Goal: Communication & Community: Answer question/provide support

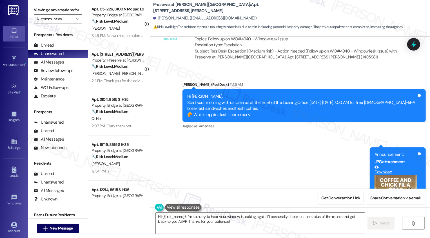
scroll to position [5704, 0]
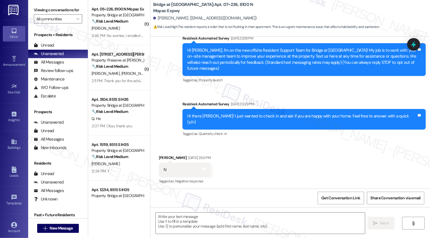
type textarea "Fetching suggested responses. Please feel free to read through the conversation…"
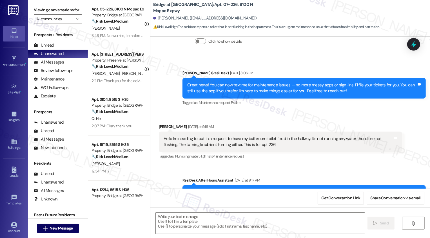
scroll to position [404, 0]
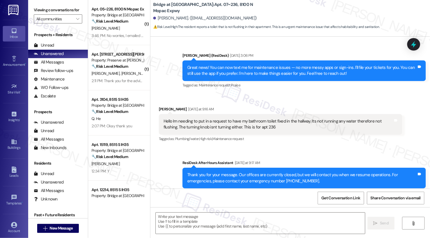
click at [205, 7] on b "Bridge at Terracina: Apt. 07~236, 8100 N Mopac Expwy" at bounding box center [209, 8] width 113 height 12
copy b "236"
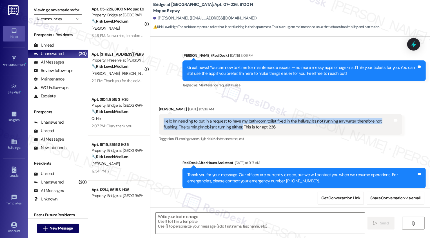
drag, startPoint x: 161, startPoint y: 109, endPoint x: 222, endPoint y: 115, distance: 61.2
click at [222, 118] on div "Hello Im needing to put in a request to have my bathroom toilet fixed in the ha…" at bounding box center [279, 124] width 230 height 12
copy div "Hello Im needing to put in a request to have my bathroom toilet fixed in the ha…"
click at [259, 188] on div "Tagged as: Call request Click to highlight conversations about Call request" at bounding box center [305, 192] width 244 height 8
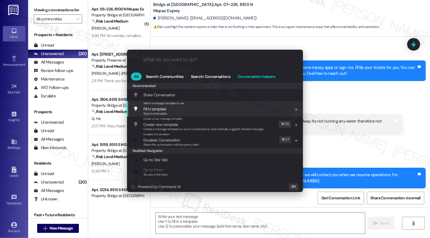
click at [255, 75] on span "Conversation helpers" at bounding box center [256, 76] width 37 height 4
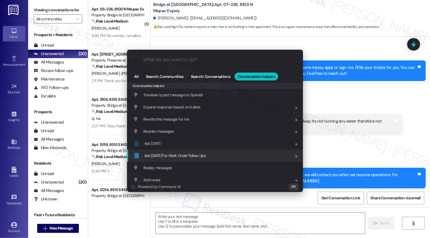
click at [180, 153] on span "Ask Friday For Work Order Follow Ups" at bounding box center [175, 155] width 62 height 5
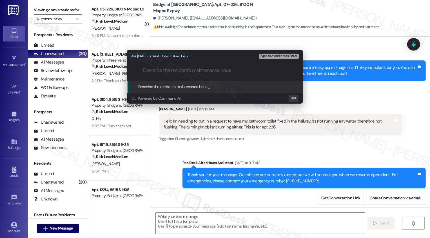
paste input "Hello Im needing to put in a request to have my bathroom toilet fixed in the ha…"
type input "Hello Im needing to put in a request to have my bathroom toilet fixed in the ha…"
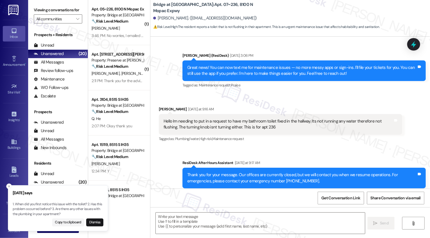
click at [62, 211] on p "1. When did you first notice this issue with the toilet? 2. Has this problem oc…" at bounding box center [58, 209] width 91 height 15
click at [61, 210] on p "1. When did you first notice this issue with the toilet? 2. Has this problem oc…" at bounding box center [57, 209] width 91 height 15
copy p "Are there any other issues with the plumbing in your apartment?"
click at [183, 219] on textarea at bounding box center [260, 222] width 209 height 21
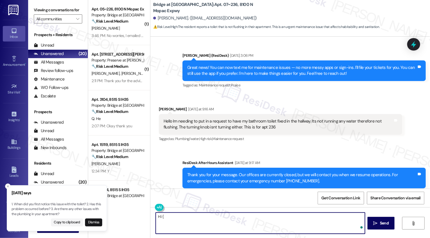
type textarea "Hi {{"
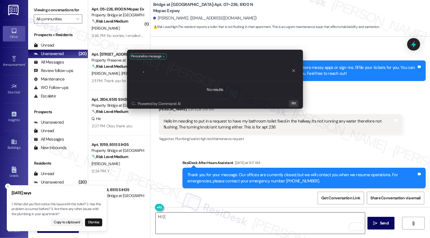
type input ","
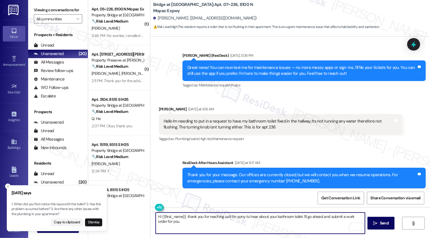
paste textarea "Are there any other issues with the plumbing in your apartment?"
click at [169, 222] on textarea "Hi {{first_name}}, thank you for reaching out! I'm sorry to hear about your bat…" at bounding box center [260, 222] width 209 height 21
click at [208, 193] on div "Get Conversation Link Share Conversation via email" at bounding box center [291, 197] width 280 height 19
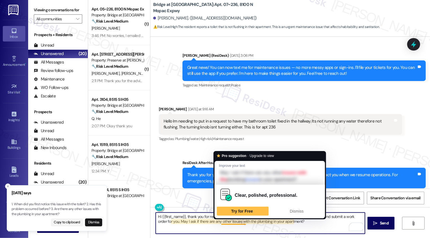
click at [272, 222] on textarea "Hi {{first_name}}, thank you for reaching out! I'm sorry to hear about your bat…" at bounding box center [260, 222] width 209 height 21
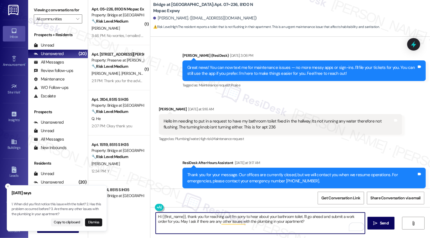
click at [279, 222] on textarea "Hi {{first_name}}, thank you for reaching out! I'm sorry to hear about your bat…" at bounding box center [260, 222] width 209 height 21
click at [299, 223] on textarea "Hi {{first_name}}, thank you for reaching out! I'm sorry to hear about your bat…" at bounding box center [260, 222] width 209 height 21
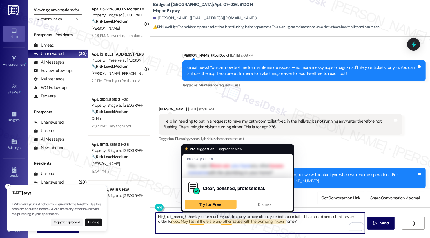
click at [223, 223] on textarea "Hi {{first_name}}, thank you for reaching out! I'm sorry to hear about your bat…" at bounding box center [260, 222] width 209 height 21
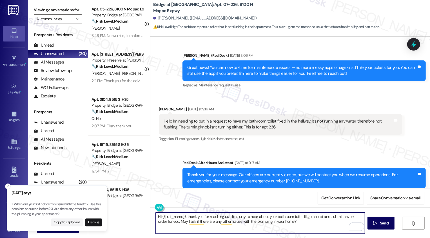
click at [292, 227] on textarea "Hi {{first_name}}, thank you for reaching out! I'm sorry to hear about your bat…" at bounding box center [260, 222] width 209 height 21
type textarea "Hi {{first_name}}, thank you for reaching out! I'm sorry to hear about your bat…"
click at [375, 226] on button " Send" at bounding box center [381, 222] width 27 height 13
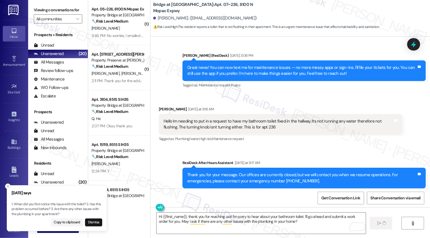
click at [6, 186] on icon "Close toast" at bounding box center [7, 185] width 3 height 3
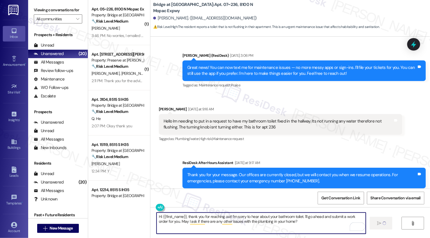
click at [238, 220] on textarea "Hi {{first_name}}, thank you for reaching out! I'm sorry to hear about your bat…" at bounding box center [261, 222] width 209 height 21
click at [293, 221] on textarea "Hi {{first_name}}, thank you for reaching out! I'm sorry to hear about your bat…" at bounding box center [261, 222] width 209 height 21
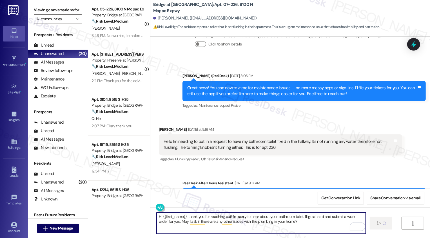
scroll to position [404, 0]
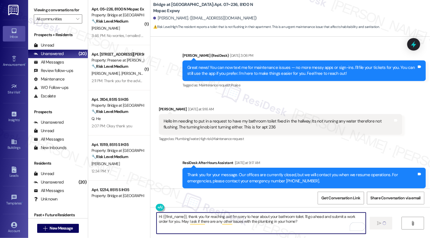
click at [292, 224] on textarea "Hi {{first_name}}, thank you for reaching out! I'm sorry to hear about your bat…" at bounding box center [261, 222] width 209 height 21
click at [65, 229] on span "New Message" at bounding box center [61, 228] width 23 height 6
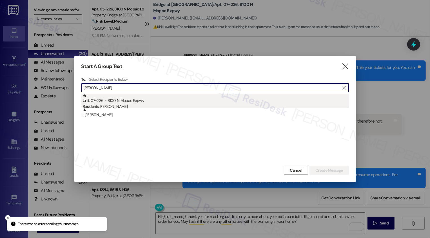
type input "meghan adam"
click at [127, 104] on div "Residents: Meghan Adams" at bounding box center [216, 106] width 266 height 6
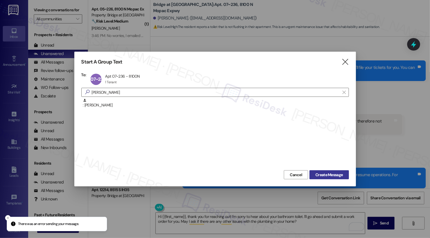
click at [337, 173] on span "Create Message" at bounding box center [329, 175] width 27 height 6
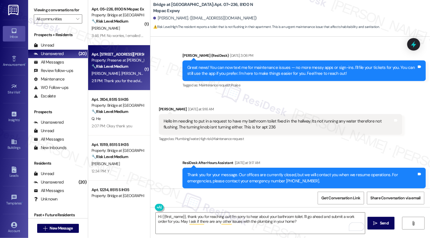
click at [121, 75] on span "[PERSON_NAME]" at bounding box center [135, 73] width 28 height 5
type textarea "Fetching suggested responses. Please feel free to read through the conversation…"
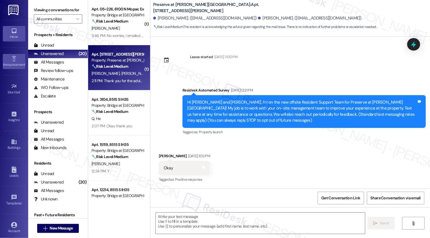
click at [12, 63] on div "Announcement •" at bounding box center [14, 65] width 28 height 6
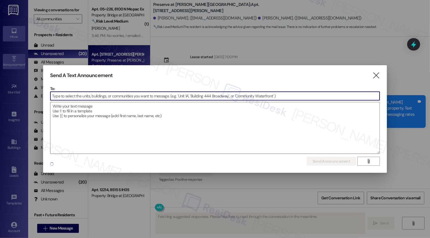
scroll to position [5205, 0]
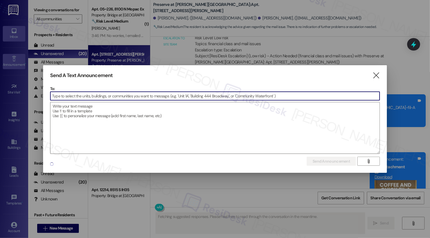
type textarea "Fetching suggested responses. Please feel free to read through the conversation…"
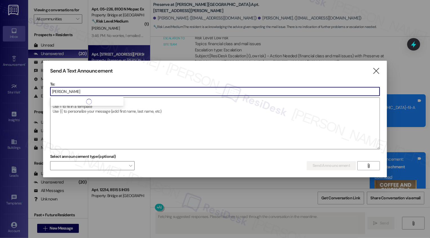
type input "meghan adams"
type textarea "You're welcome, {{first_name}}! I'm happy to assist. If you have any more quest…"
click at [377, 72] on icon "" at bounding box center [377, 71] width 8 height 6
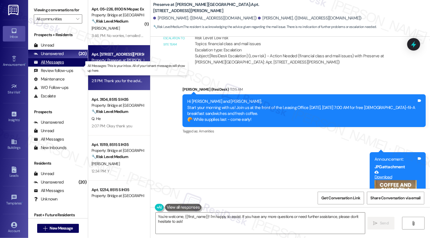
click at [52, 65] on div "All Messages" at bounding box center [49, 62] width 30 height 6
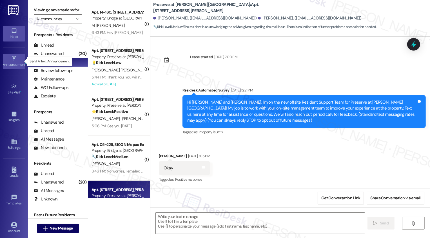
click at [15, 66] on div "Announcement •" at bounding box center [14, 65] width 28 height 6
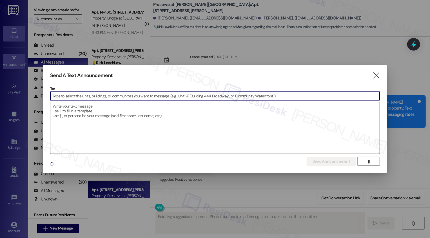
scroll to position [5405, 0]
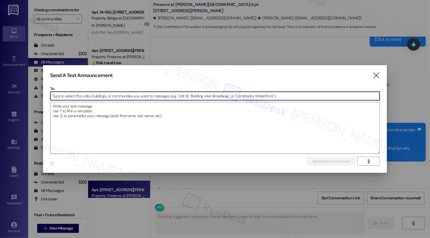
click at [381, 74] on div "Send A Text Announcement  To:  Drop image file here Send Announcement Enter a…" at bounding box center [215, 118] width 344 height 107
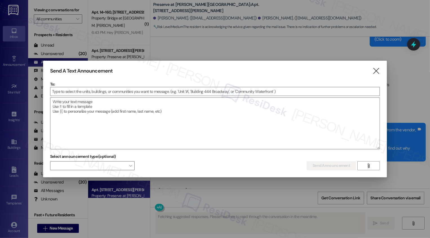
click at [375, 76] on div "Send A Text Announcement  To:  Drop image file here Select announcement type …" at bounding box center [215, 119] width 344 height 116
click at [379, 69] on icon "" at bounding box center [377, 71] width 8 height 6
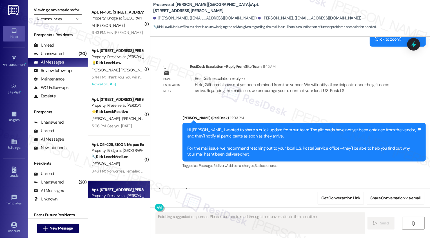
scroll to position [5405, 0]
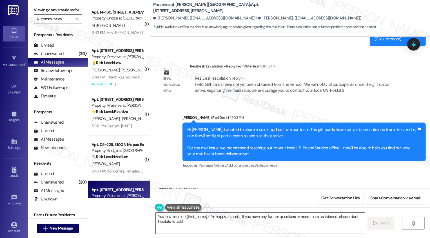
click at [213, 225] on textarea "You're welcome, {{first_name}}! I'm happy to assist. If you have any further qu…" at bounding box center [260, 222] width 209 height 21
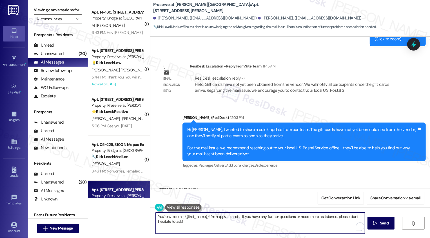
click at [213, 225] on textarea "You're welcome, {{first_name}}! I'm happy to assist. If you have any further qu…" at bounding box center [260, 222] width 209 height 21
click at [207, 215] on textarea "You're welcome, {{first_name}}! I'm happy to assist. If you have any further qu…" at bounding box center [260, 222] width 209 height 21
click at [192, 219] on textarea "You're welcome, {{first_name}}! I'm happy to assist. If you have any further qu…" at bounding box center [260, 222] width 209 height 21
click at [199, 217] on textarea "You're welcome, {{first_name}}! I'm happy to assist. If you have any further qu…" at bounding box center [260, 222] width 209 height 21
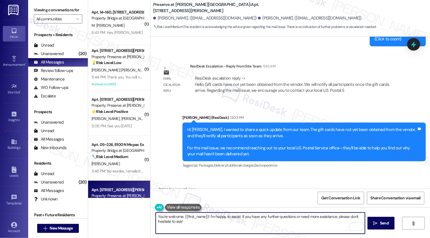
click at [199, 217] on textarea "You're welcome, {{first_name}}! I'm happy to assist. If you have any further qu…" at bounding box center [260, 222] width 209 height 21
type textarea "You're welcome, Johnette! I'm happy to assist. If you have any further question…"
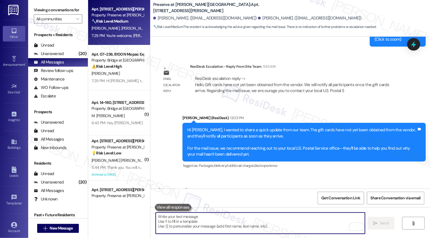
scroll to position [5450, 0]
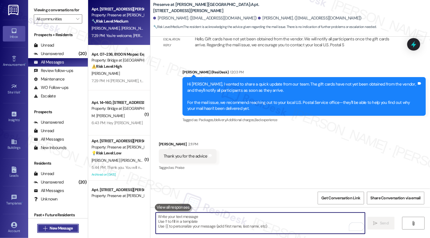
click at [65, 227] on span "New Message" at bounding box center [61, 228] width 23 height 6
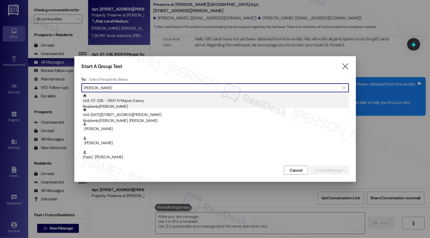
type input "meghan"
click at [119, 101] on div "Unit: 07~236 - 8100 N Mopac Expwy Residents: Meghan Adams" at bounding box center [216, 102] width 266 height 16
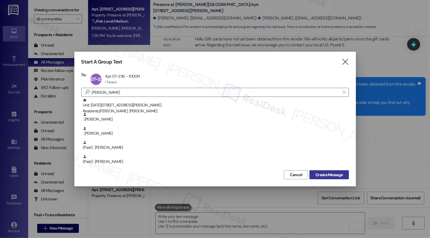
click at [327, 173] on span "Create Message" at bounding box center [329, 175] width 27 height 6
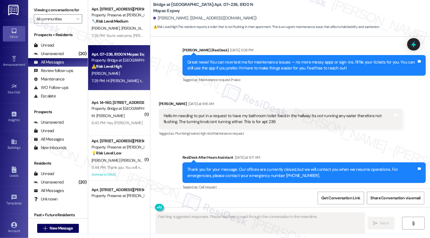
scroll to position [450, 0]
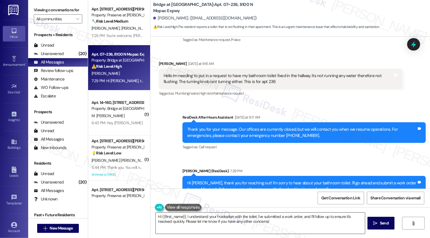
click at [258, 216] on textarea "Hi {{first_name}}, I understand your frustration with the toilet. I've submitte…" at bounding box center [260, 222] width 209 height 21
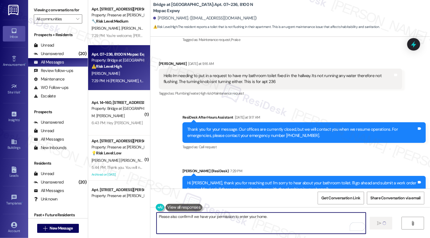
click at [250, 213] on textarea "Please also confirm if we have your permission to enter your home." at bounding box center [261, 222] width 209 height 21
type textarea "Please also confirm if we have your permission to enter your home."
click at [255, 194] on div "Get Conversation Link Share Conversation via email" at bounding box center [291, 197] width 280 height 19
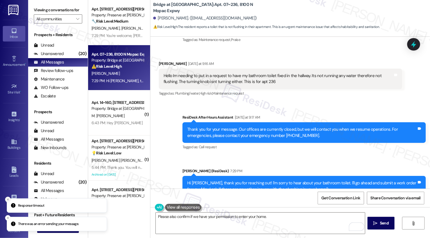
click at [7, 199] on icon "Close toast" at bounding box center [7, 198] width 3 height 3
click at [8, 217] on icon "Close toast" at bounding box center [7, 217] width 3 height 3
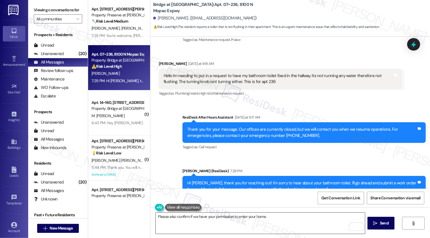
click at [194, 220] on textarea "Please also confirm if we have your permission to enter your home." at bounding box center [260, 222] width 209 height 21
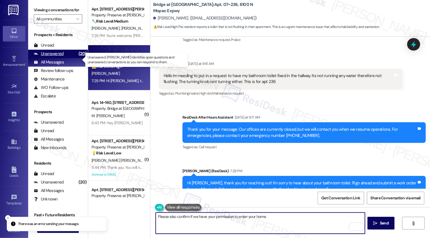
click at [62, 57] on div "Unanswered" at bounding box center [49, 54] width 30 height 6
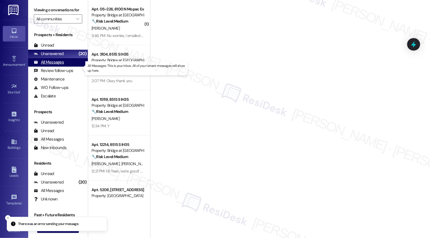
click at [62, 65] on div "All Messages" at bounding box center [49, 62] width 30 height 6
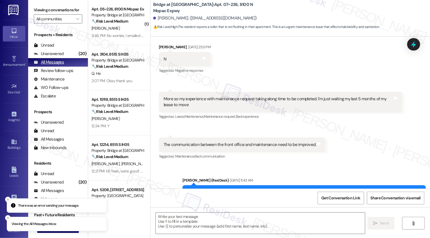
type textarea "Fetching suggested responses. Please feel free to read through the conversation…"
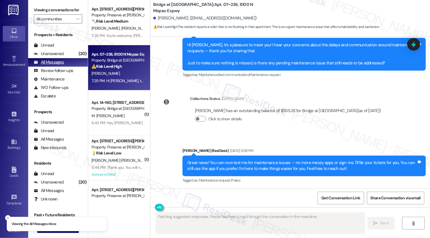
scroll to position [351, 0]
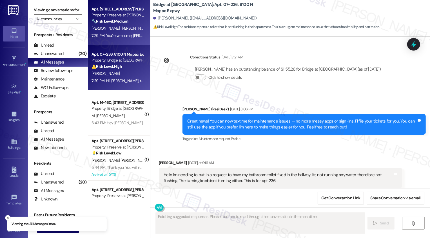
click at [121, 27] on span "[PERSON_NAME]" at bounding box center [135, 28] width 28 height 5
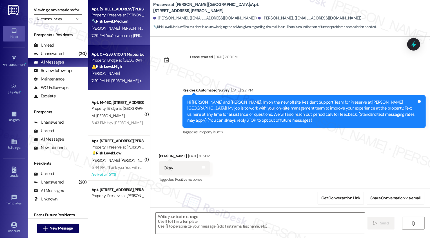
scroll to position [5459, 0]
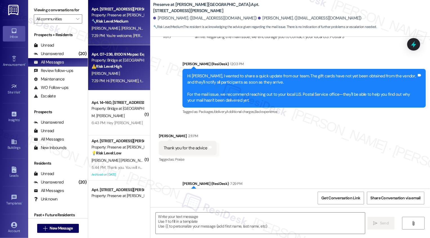
type textarea "Fetching suggested responses. Please feel free to read through the conversation…"
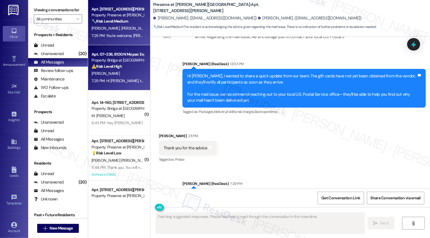
click at [118, 62] on div "Property: Bridge at [GEOGRAPHIC_DATA]" at bounding box center [118, 60] width 52 height 6
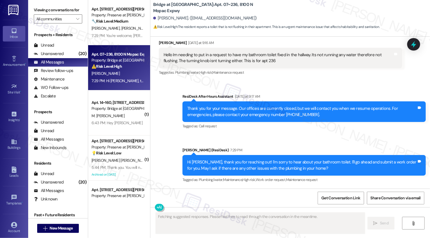
scroll to position [458, 0]
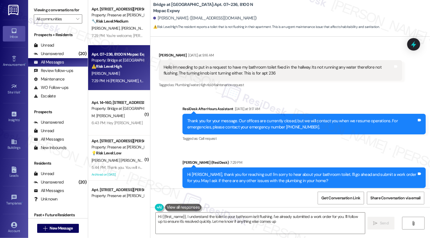
type textarea "Hi {{first_name}}, I understand the toilet in your bathroom isn't flushing. I'v…"
click at [247, 224] on textarea "Hi {{first_name}}, I understand the toilet in your bathroom isn't flushing. I'v…" at bounding box center [260, 222] width 209 height 21
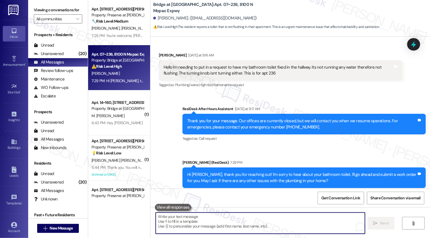
paste textarea "Please also confirm if we have your permission to enter your home."
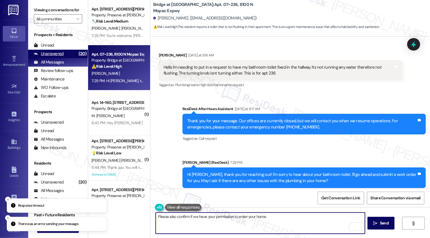
type textarea "Please also confirm if we have your permission to enter your home."
click at [77, 58] on div "(20)" at bounding box center [82, 53] width 11 height 9
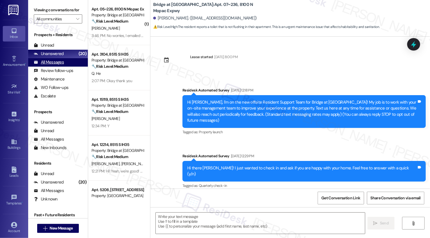
click at [73, 67] on div "All Messages (undefined)" at bounding box center [58, 62] width 60 height 8
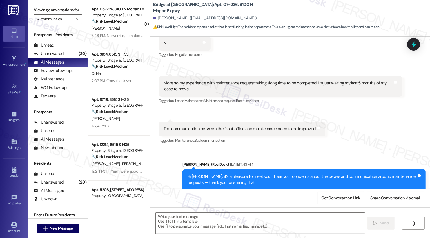
type textarea "Fetching suggested responses. Please feel free to read through the conversation…"
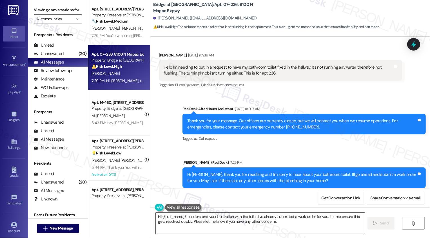
type textarea "Hi {{first_name}}, I understand your frustration with the toilet. I've already …"
click at [191, 220] on textarea "Hi {{first_name}}, I understand your frustration with the toilet. I've already …" at bounding box center [260, 222] width 209 height 21
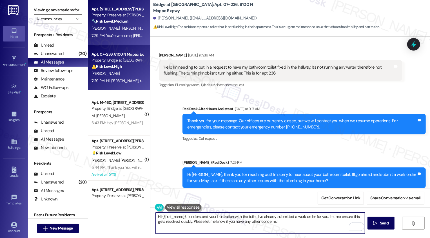
click at [133, 24] on div "🔧 Risk Level: Medium The resident is acknowledging the advice given regarding t…" at bounding box center [118, 21] width 52 height 6
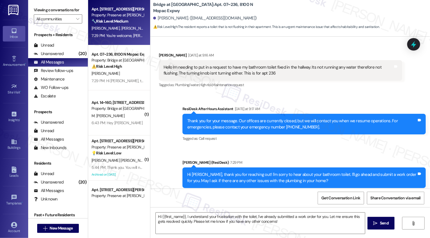
type textarea "Fetching suggested responses. Please feel free to read through the conversation…"
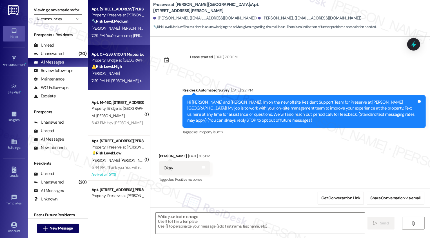
click at [129, 54] on div "Apt. 07~236, 8100 N Mopac Expwy" at bounding box center [118, 54] width 52 height 6
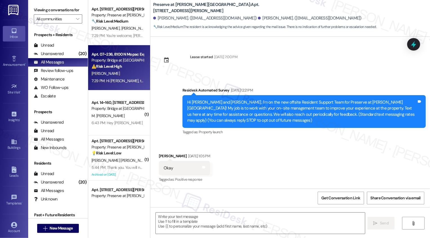
scroll to position [5459, 0]
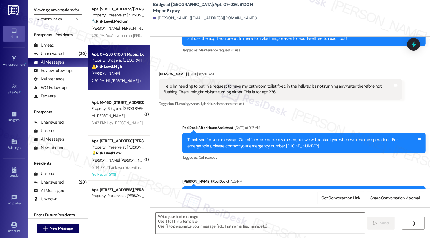
type textarea "Fetching suggested responses. Please feel free to read through the conversation…"
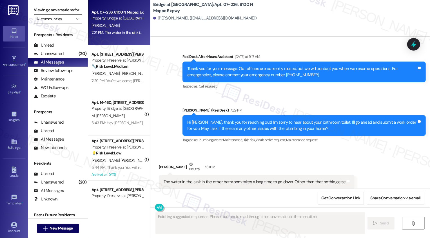
scroll to position [512, 0]
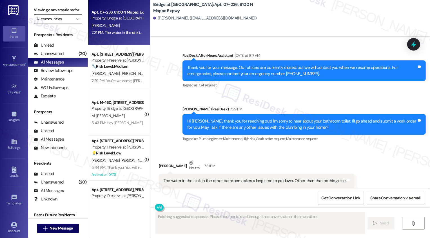
click at [191, 178] on div "The water in the sink in the other bathroom takes a long time to go down. Other…" at bounding box center [255, 181] width 182 height 6
click at [178, 178] on div "The water in the sink in the other bathroom takes a long time to go down. Other…" at bounding box center [255, 181] width 182 height 6
drag, startPoint x: 159, startPoint y: 168, endPoint x: 286, endPoint y: 171, distance: 126.6
click at [286, 178] on div "The water in the sink in the other bathroom takes a long time to go down. Other…" at bounding box center [254, 181] width 183 height 6
copy div "The water in the sink in the other bathroom takes a long time to go down"
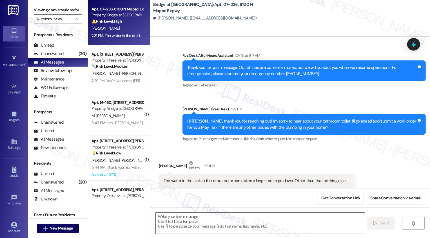
click at [191, 216] on textarea at bounding box center [260, 222] width 209 height 21
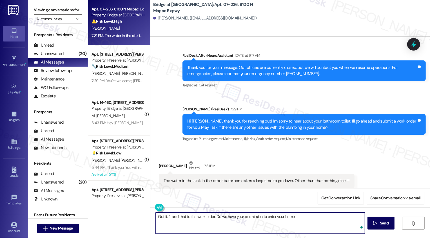
type textarea "Got it. I'll add that to the work order. Do we have your permission to enter yo…"
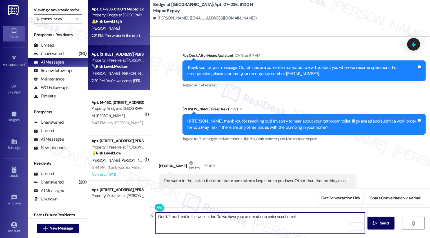
click at [114, 64] on strong "🔧 Risk Level: Medium" at bounding box center [110, 66] width 37 height 5
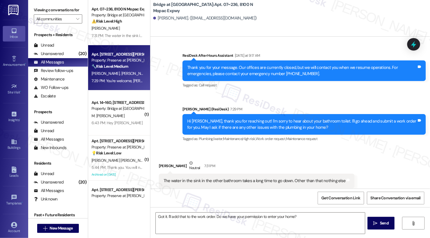
type textarea "Fetching suggested responses. Please feel free to read through the conversation…"
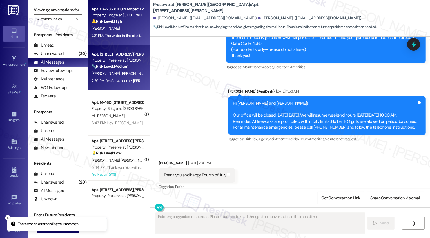
click at [111, 34] on div "7:31 PM: The water in the sink in the other bathroom takes a long time to go do…" at bounding box center [181, 35] width 178 height 5
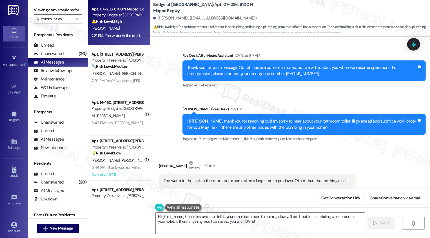
type textarea "Hi {{first_name}}, I understand the sink in your other bathroom is draining slo…"
click at [242, 220] on textarea "Hi {{first_name}}, I understand the sink in your other bathroom is draining slo…" at bounding box center [260, 222] width 209 height 21
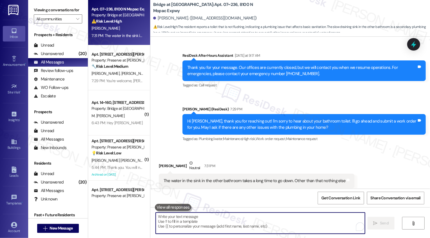
paste textarea "Got it. I'll add that to the work order. Do we have your permission to enter yo…"
type textarea "Got it. I'll add that to the work order. Do we have your permission to enter yo…"
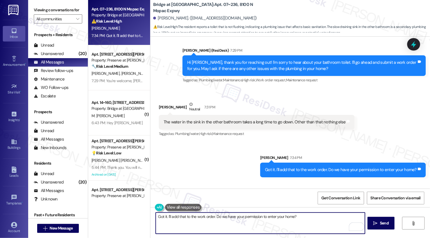
scroll to position [590, 0]
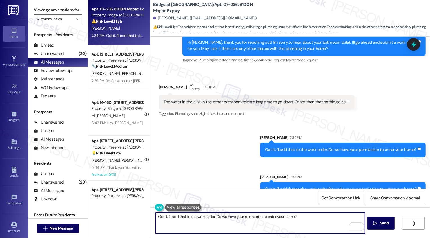
type textarea "Got it. I'll add that to the work order. Do we have your permission to enter yo…"
click at [205, 9] on b "Bridge at Terracina: Apt. 07~236, 8100 N Mopac Expwy" at bounding box center [209, 8] width 113 height 12
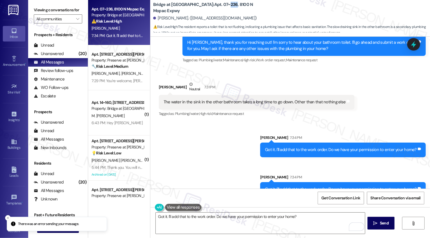
copy b "236"
click at [211, 152] on div "Sent via SMS Sarah 7:34 PM Got it. I'll add that to the work order. Do we have …" at bounding box center [291, 161] width 280 height 79
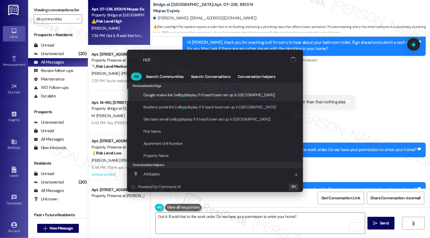
type input "note"
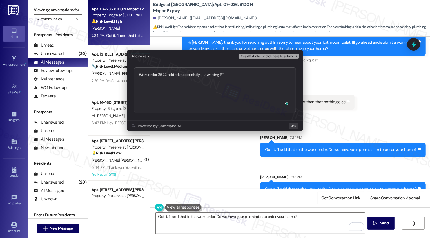
type textarea "Work order 2522 added successfully! - awaiting PTE"
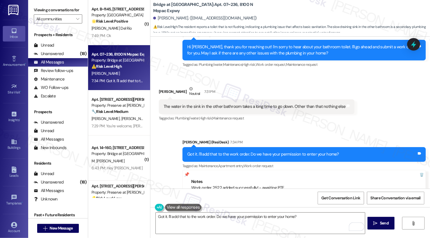
scroll to position [653, 0]
